Goal: Information Seeking & Learning: Learn about a topic

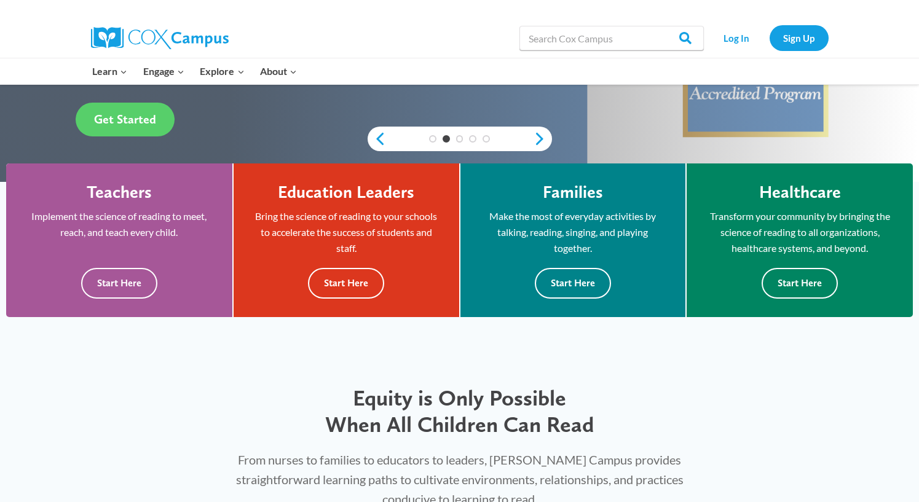
scroll to position [265, 0]
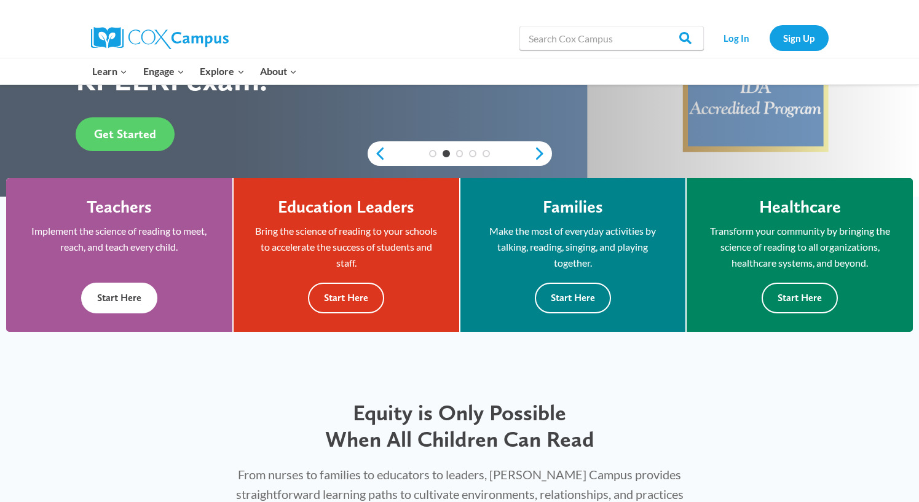
click at [140, 296] on button "Start Here" at bounding box center [119, 298] width 76 height 30
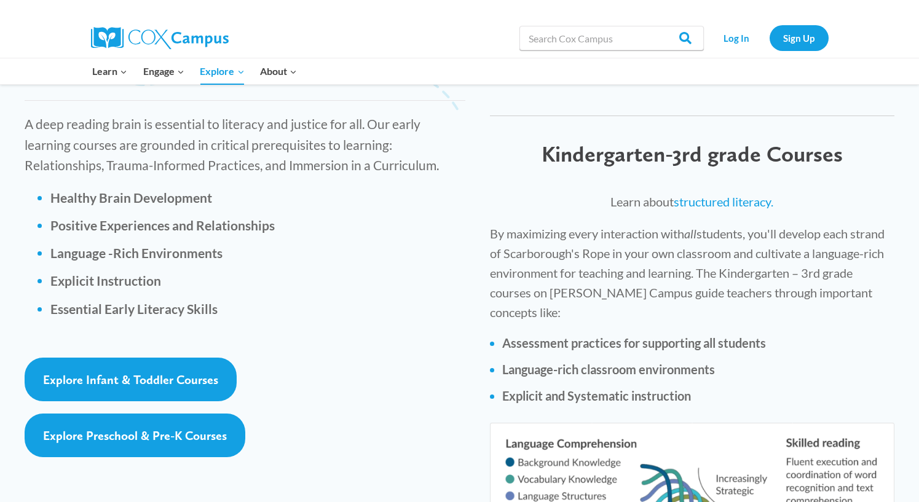
scroll to position [1721, 0]
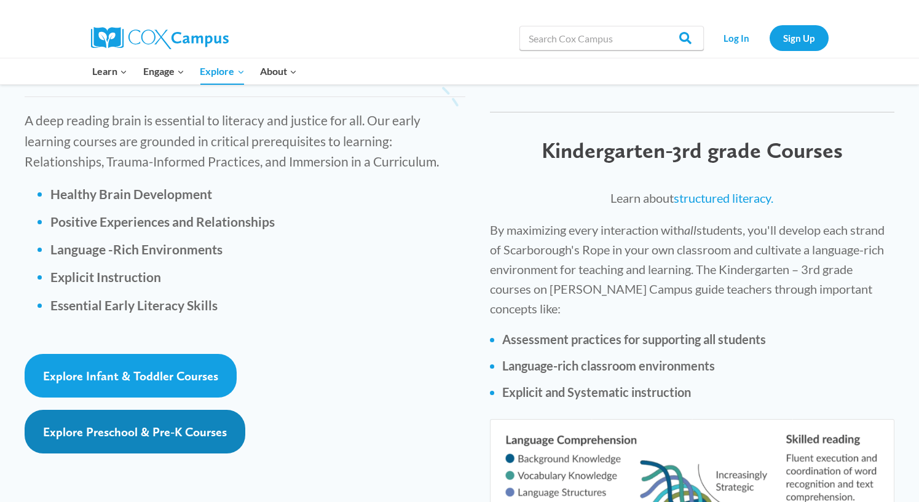
click at [178, 410] on link "Explore Preschool & Pre-K Courses" at bounding box center [135, 432] width 221 height 44
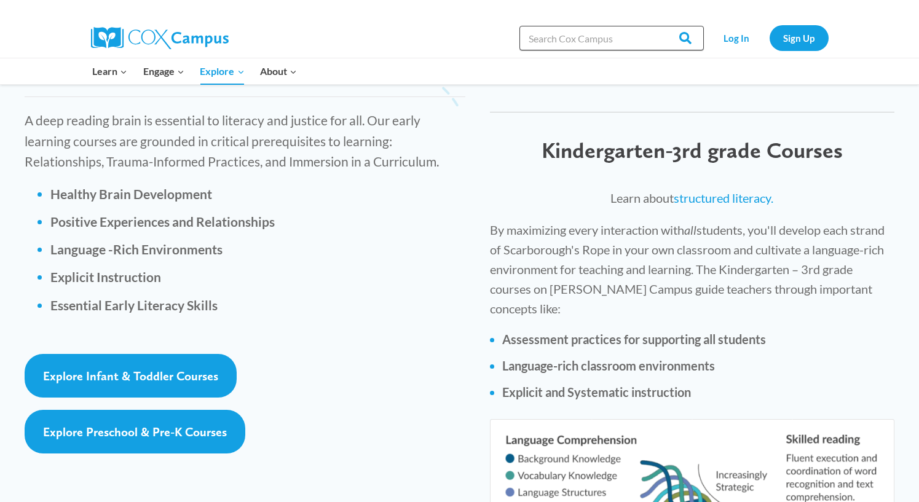
click at [628, 30] on input "Search in [URL][DOMAIN_NAME]" at bounding box center [611, 38] width 184 height 25
type input "pre-k"
click at [656, 26] on input "Search" at bounding box center [680, 38] width 48 height 25
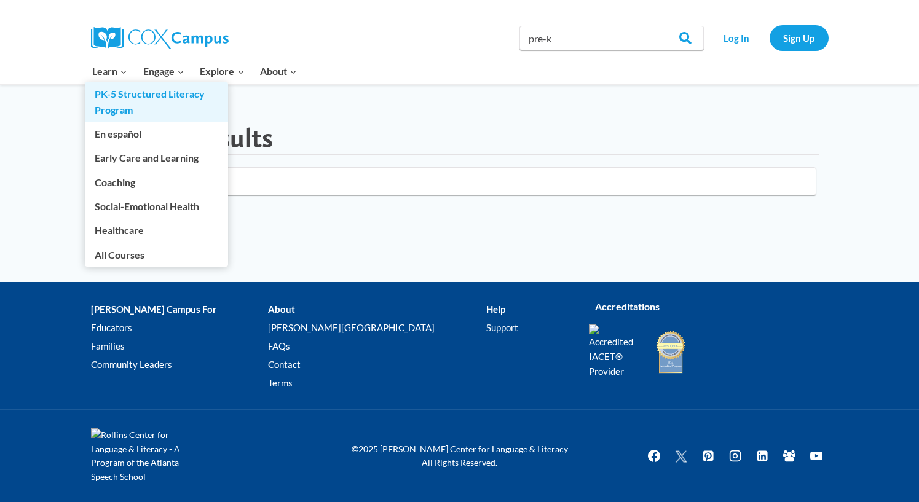
click at [121, 92] on link "PK-5 Structured Literacy Program" at bounding box center [156, 101] width 143 height 39
